Goal: Task Accomplishment & Management: Manage account settings

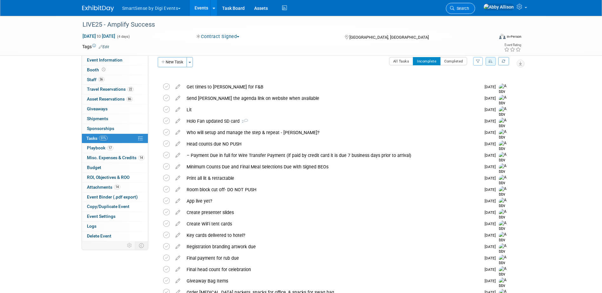
click at [469, 8] on span "Search" at bounding box center [461, 8] width 15 height 5
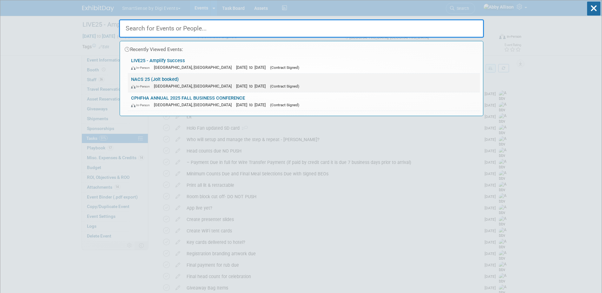
click at [167, 76] on link "NACS 25 (Jolt booked) In-Person Chicago, IL Oct 15, 2025 to Oct 17, 2025 (Contr…" at bounding box center [304, 83] width 352 height 18
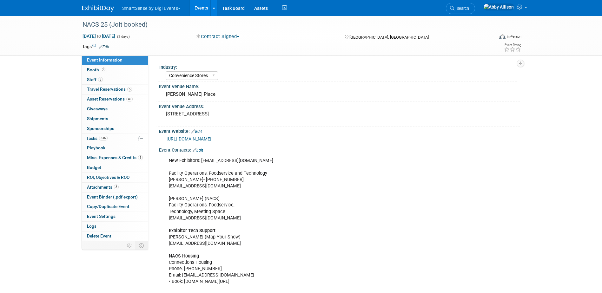
select select "Convenience Stores"
click at [102, 89] on span "Travel Reservations 5" at bounding box center [109, 89] width 45 height 5
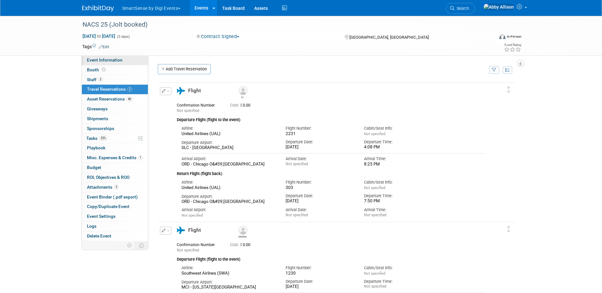
click at [94, 58] on span "Event Information" at bounding box center [105, 59] width 36 height 5
select select "Convenience Stores"
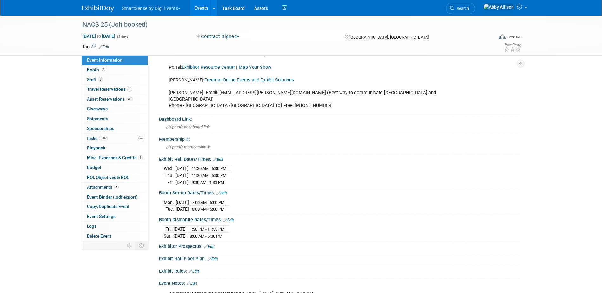
scroll to position [286, 0]
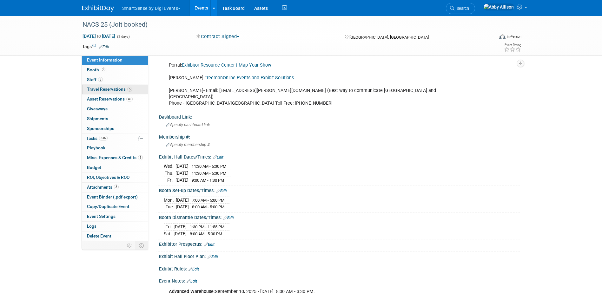
click at [95, 89] on span "Travel Reservations 5" at bounding box center [109, 89] width 45 height 5
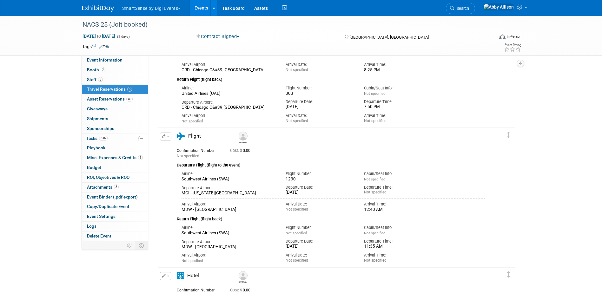
scroll to position [95, 0]
click at [162, 135] on icon "button" at bounding box center [164, 136] width 4 height 4
click at [180, 147] on button "Edit Reservation" at bounding box center [187, 146] width 54 height 9
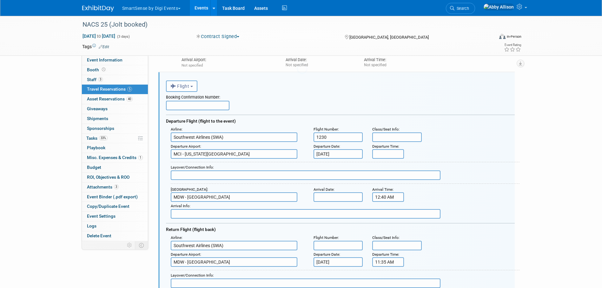
scroll to position [151, 0]
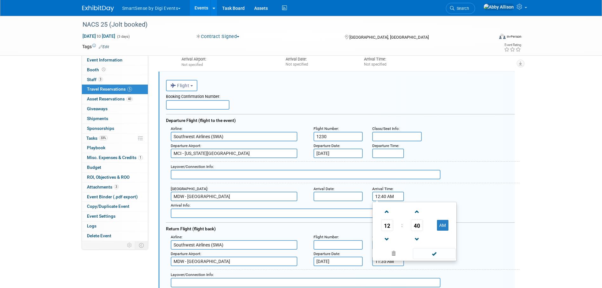
click at [392, 195] on input "12:40 AM" at bounding box center [388, 197] width 32 height 10
click at [444, 223] on button "AM" at bounding box center [442, 225] width 11 height 11
type input "12:40 PM"
click at [443, 254] on span at bounding box center [434, 253] width 43 height 11
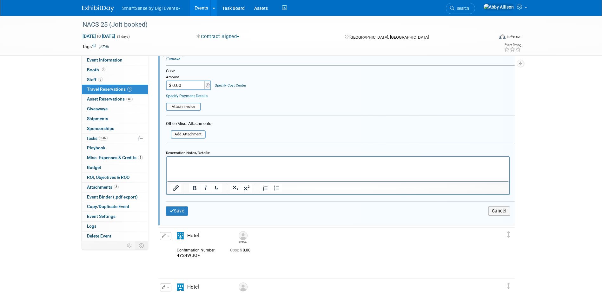
scroll to position [468, 0]
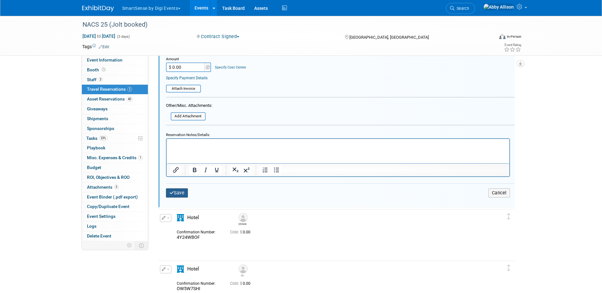
click at [176, 194] on button "Save" at bounding box center [177, 192] width 22 height 9
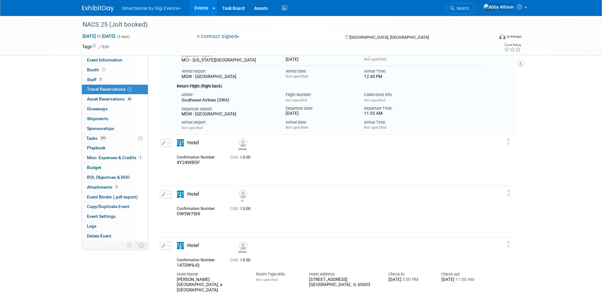
scroll to position [151, 0]
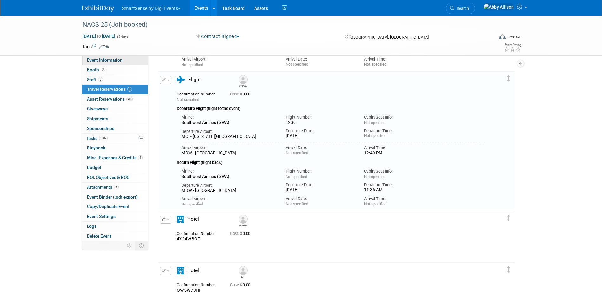
click at [105, 61] on span "Event Information" at bounding box center [105, 59] width 36 height 5
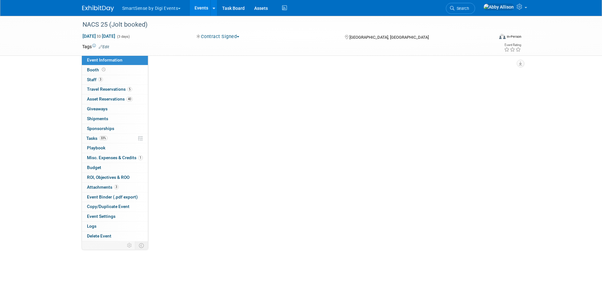
select select "Convenience Stores"
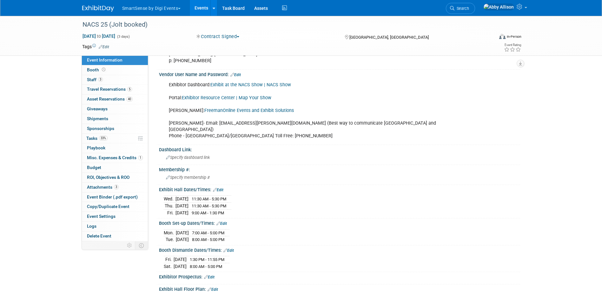
scroll to position [254, 0]
click at [89, 88] on span "Travel Reservations 5" at bounding box center [109, 89] width 45 height 5
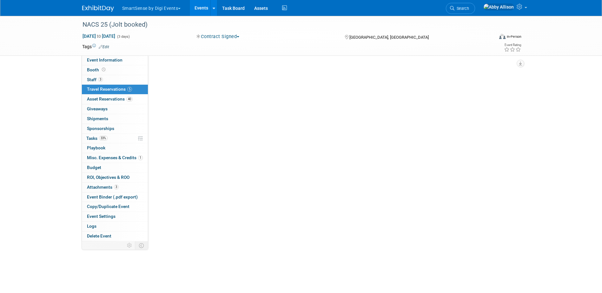
scroll to position [0, 0]
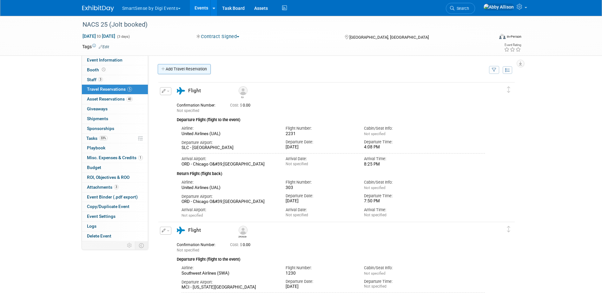
click at [185, 71] on link "Add Travel Reservation" at bounding box center [184, 69] width 53 height 10
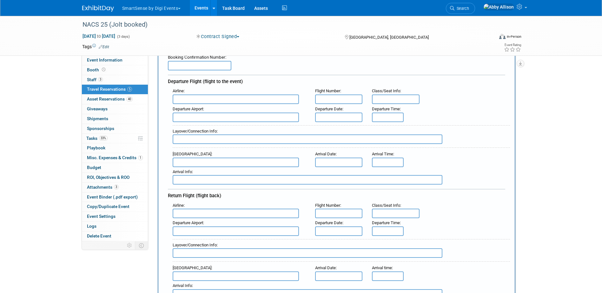
scroll to position [63, 0]
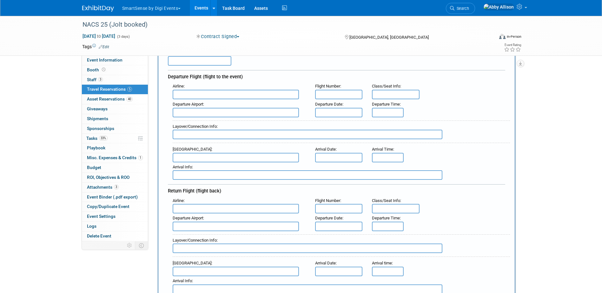
click at [194, 96] on input "text" at bounding box center [236, 95] width 126 height 10
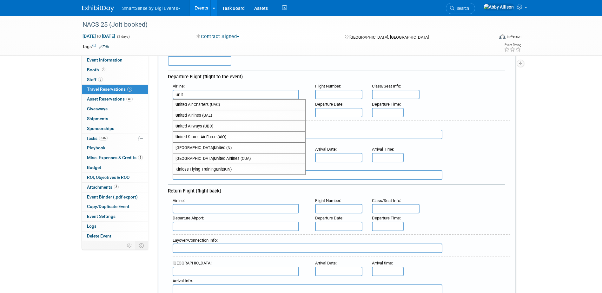
click at [189, 114] on span "Unit ed Airlines (UAL)" at bounding box center [239, 115] width 132 height 10
type input "United Airlines (UAL)"
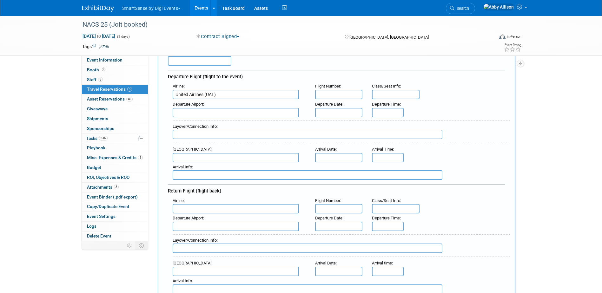
click at [334, 96] on input "text" at bounding box center [339, 95] width 48 height 10
click at [214, 110] on input "text" at bounding box center [236, 113] width 126 height 10
click at [217, 122] on span "SLC - [GEOGRAPHIC_DATA]" at bounding box center [239, 123] width 132 height 10
type input "SLC - [GEOGRAPHIC_DATA]"
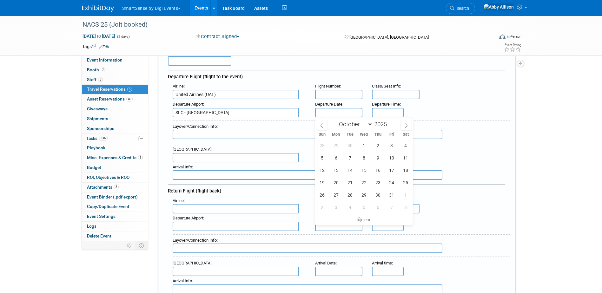
click at [344, 112] on input "text" at bounding box center [339, 113] width 48 height 10
click at [334, 173] on span "13" at bounding box center [336, 170] width 12 height 12
type input "[DATE]"
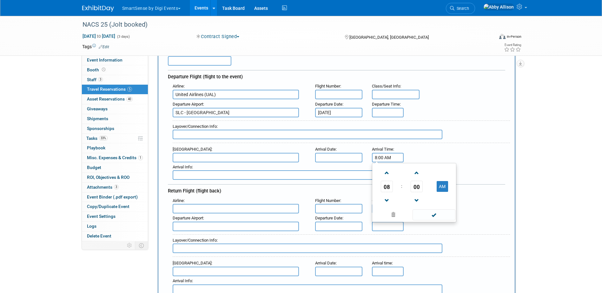
click at [384, 157] on input "8:00 AM" at bounding box center [388, 158] width 32 height 10
click at [387, 188] on span "08" at bounding box center [387, 186] width 12 height 11
click at [386, 175] on td "12" at bounding box center [383, 173] width 20 height 17
click at [422, 190] on span "00" at bounding box center [417, 186] width 12 height 11
click at [421, 193] on td "30" at bounding box center [424, 190] width 20 height 17
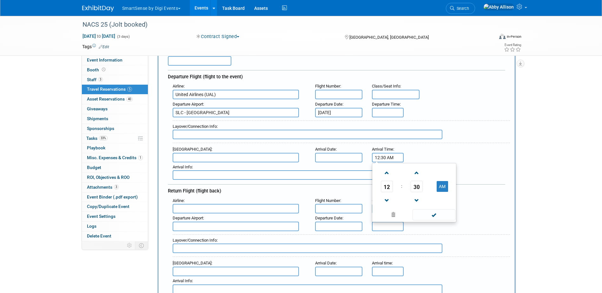
click at [418, 189] on span "30" at bounding box center [417, 186] width 12 height 11
click at [446, 193] on td "35" at bounding box center [444, 190] width 20 height 17
click at [416, 176] on span at bounding box center [416, 173] width 11 height 11
click at [441, 187] on button "AM" at bounding box center [442, 186] width 11 height 11
type input "12:36 PM"
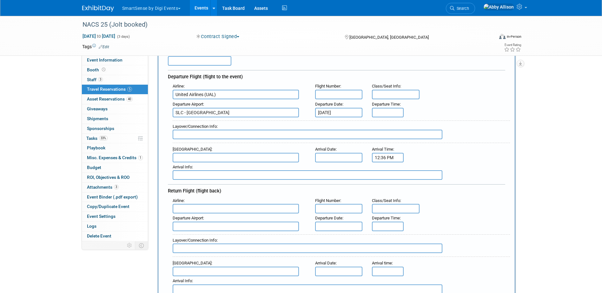
click at [203, 160] on input "text" at bounding box center [236, 158] width 126 height 10
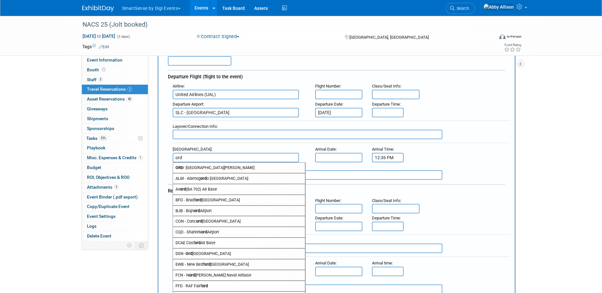
click at [201, 167] on span "ORD - [GEOGRAPHIC_DATA][PERSON_NAME]" at bounding box center [239, 168] width 132 height 10
type input "ORD - Chicago O&#39;[GEOGRAPHIC_DATA]"
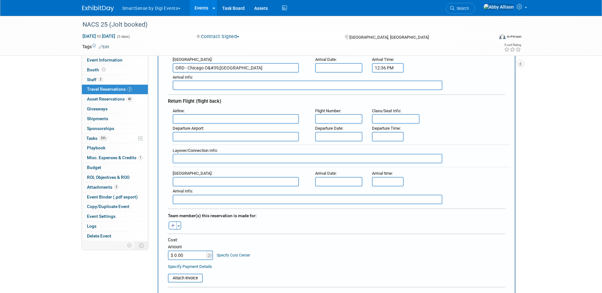
scroll to position [159, 0]
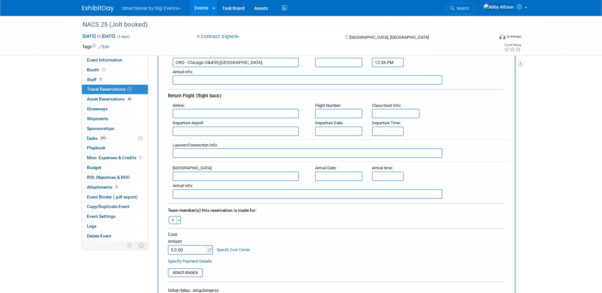
click at [201, 115] on input "text" at bounding box center [236, 114] width 126 height 10
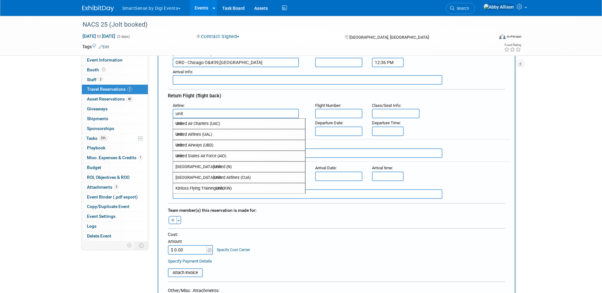
click at [202, 135] on span "Unit ed Airlines (UAL)" at bounding box center [239, 134] width 132 height 10
type input "United Airlines (UAL)"
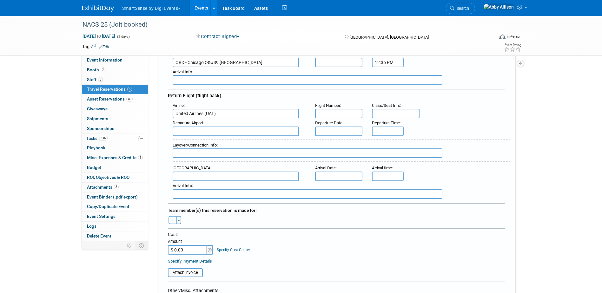
click at [211, 134] on input "text" at bounding box center [236, 132] width 126 height 10
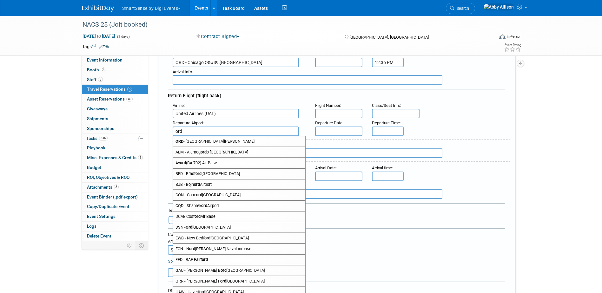
click at [211, 141] on span "ORD - [GEOGRAPHIC_DATA][PERSON_NAME]" at bounding box center [239, 141] width 132 height 10
type input "ORD - Chicago O&#39;[GEOGRAPHIC_DATA]"
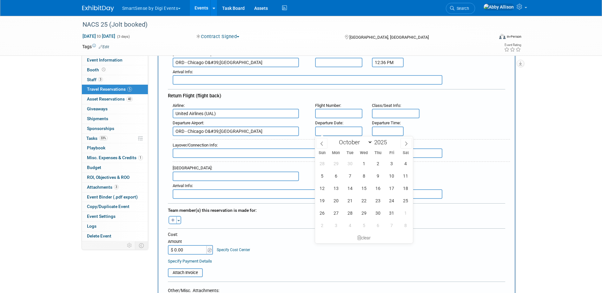
click at [330, 132] on input "text" at bounding box center [339, 132] width 48 height 10
click at [390, 186] on span "17" at bounding box center [391, 188] width 12 height 12
type input "[DATE]"
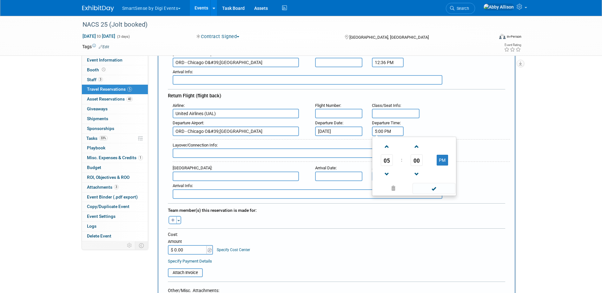
click at [382, 133] on input "5:00 PM" at bounding box center [388, 132] width 32 height 10
click at [386, 166] on link at bounding box center [387, 174] width 12 height 16
click at [387, 160] on span "04" at bounding box center [387, 159] width 12 height 11
click at [444, 162] on td "07" at bounding box center [444, 163] width 20 height 17
click at [417, 165] on span "00" at bounding box center [417, 159] width 12 height 11
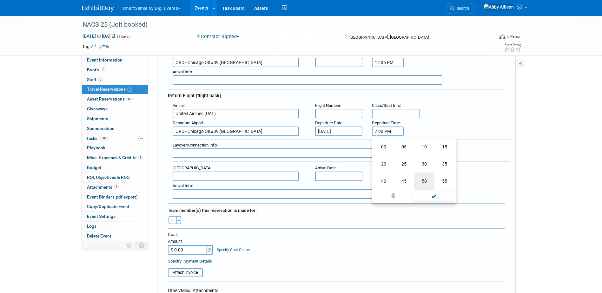
click at [424, 178] on td "50" at bounding box center [424, 181] width 20 height 17
type input "7:50 PM"
click at [431, 189] on span at bounding box center [433, 188] width 43 height 11
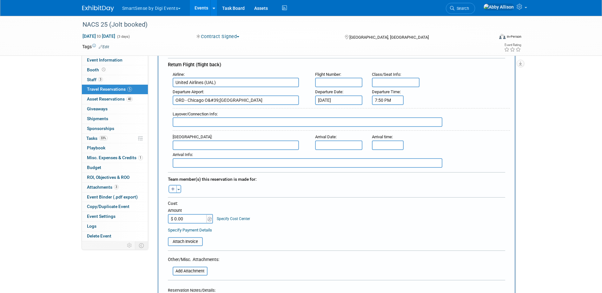
scroll to position [190, 0]
click at [181, 188] on button "Toggle Dropdown" at bounding box center [178, 188] width 5 height 8
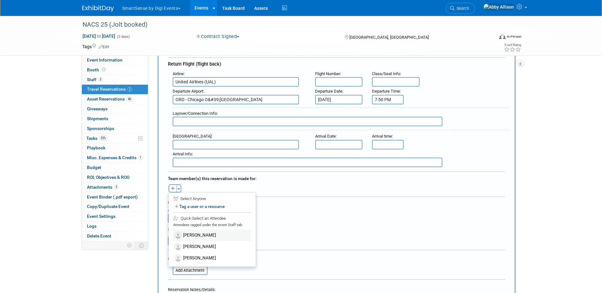
click at [205, 236] on label "[PERSON_NAME]" at bounding box center [212, 235] width 78 height 11
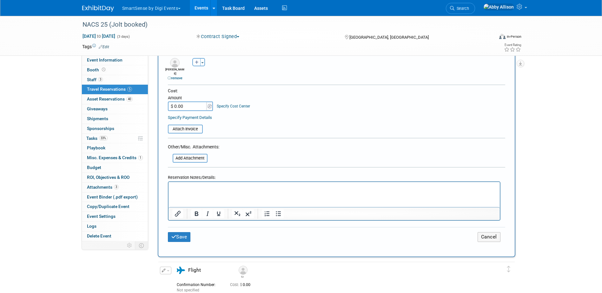
scroll to position [317, 0]
click at [186, 233] on button "Save" at bounding box center [179, 237] width 23 height 10
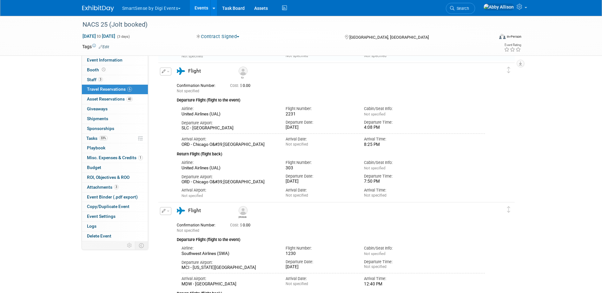
scroll to position [159, 0]
click at [202, 10] on link "Events" at bounding box center [201, 8] width 23 height 16
